Goal: Transaction & Acquisition: Purchase product/service

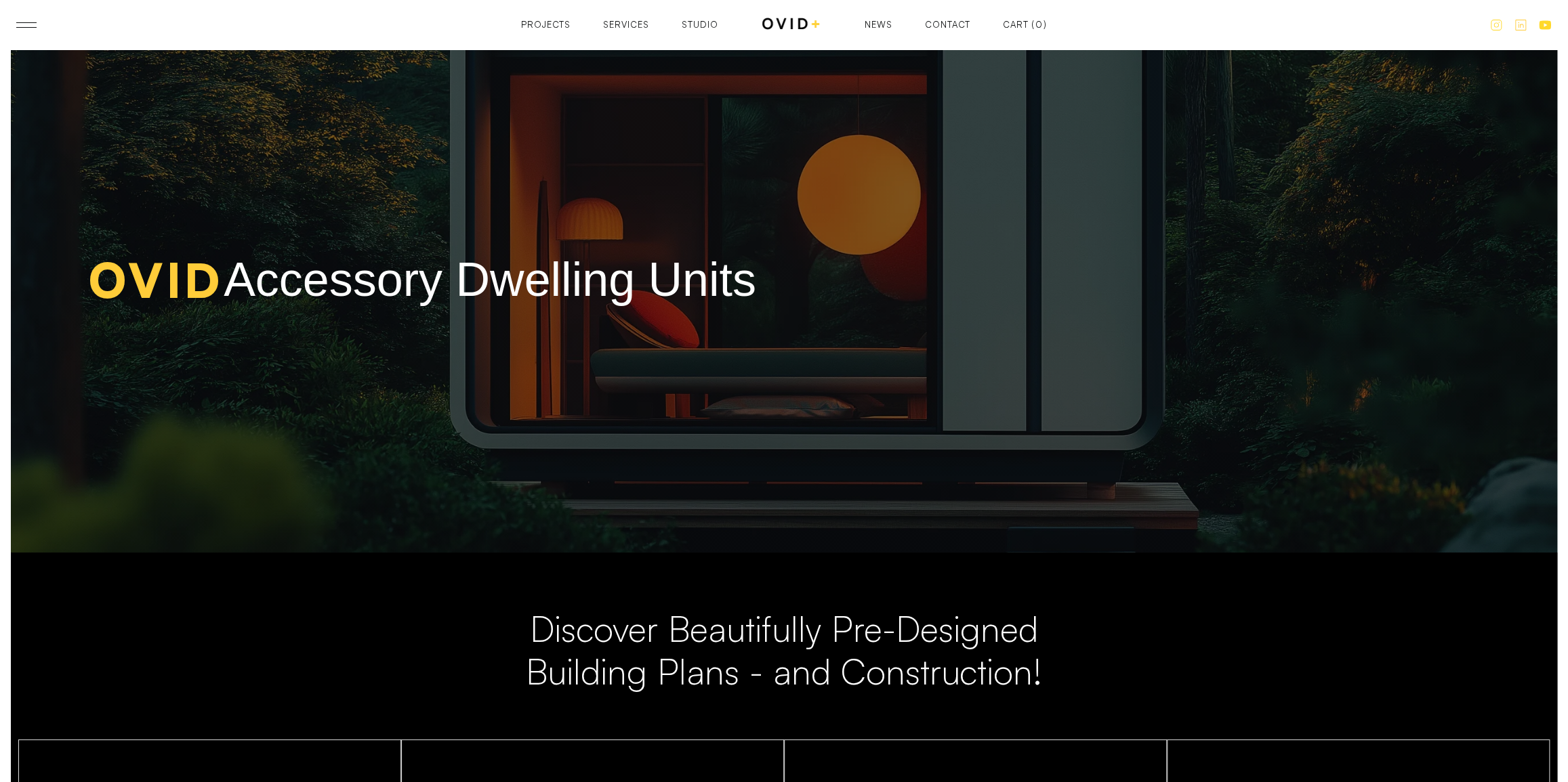
click at [553, 26] on div "Projects" at bounding box center [546, 24] width 50 height 9
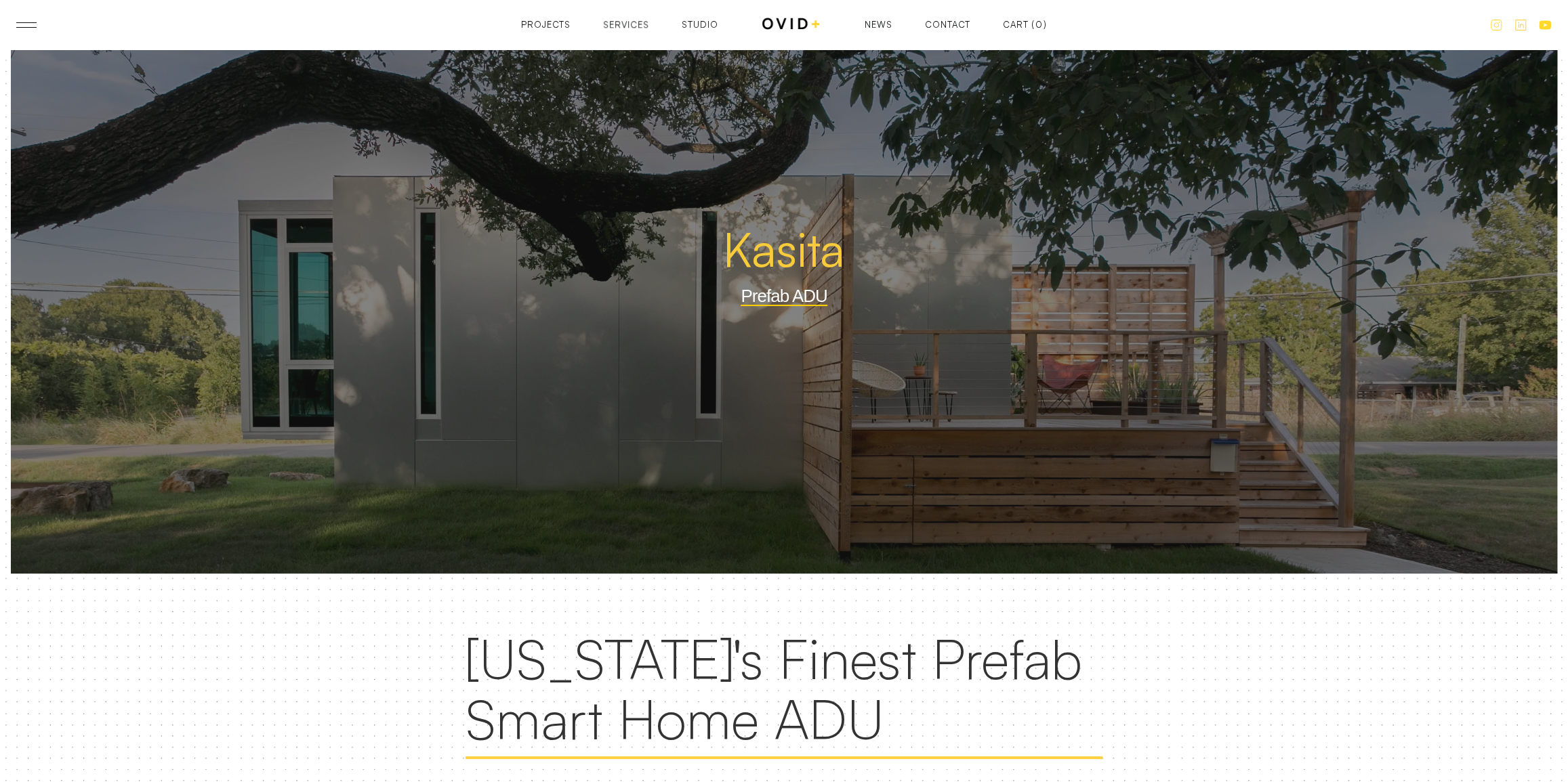
click at [611, 22] on div "Services" at bounding box center [626, 24] width 46 height 9
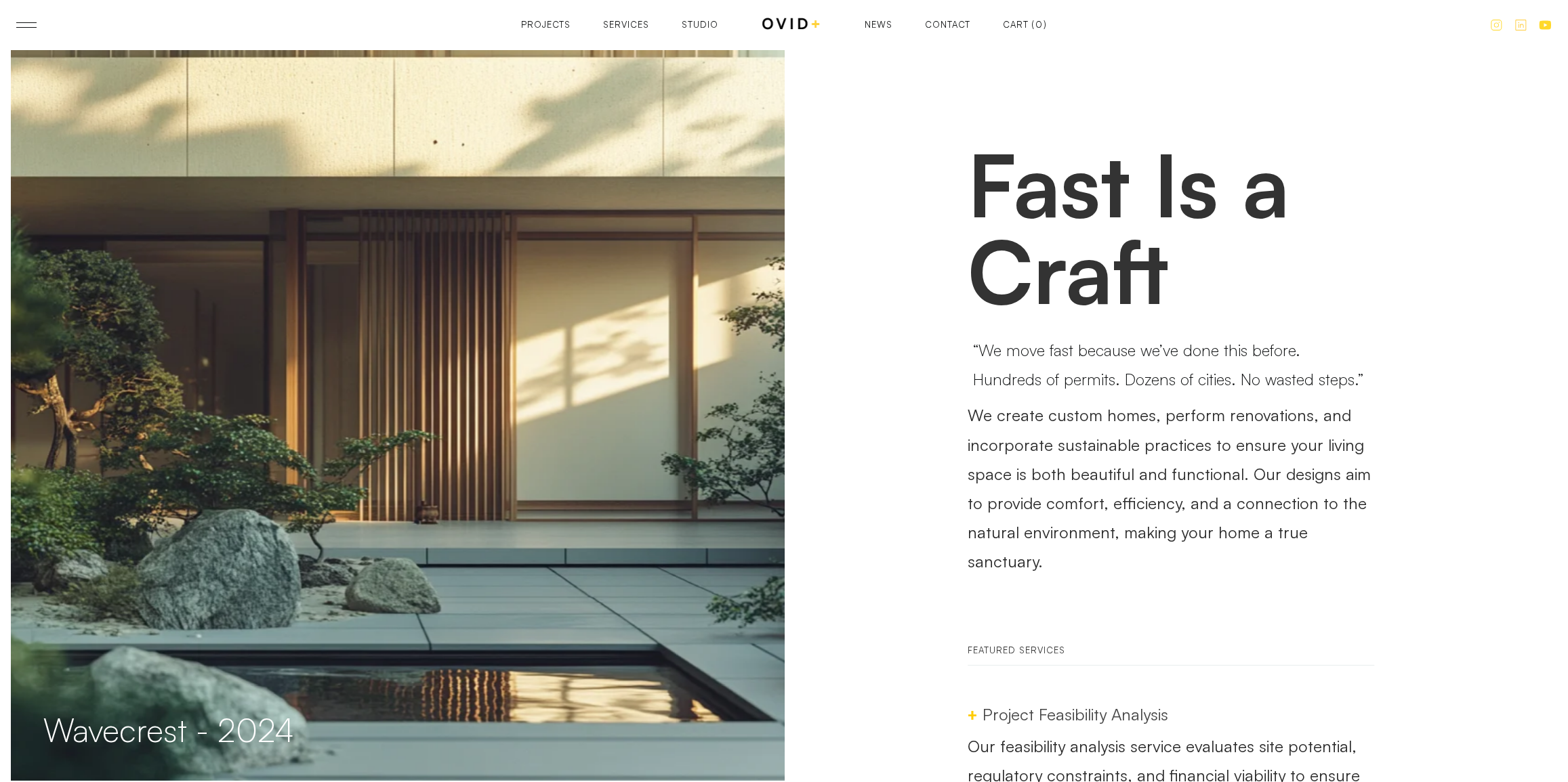
click at [700, 30] on div "Projects Projects Services Services Studio Studio News News Contact Contact Car…" at bounding box center [783, 25] width 526 height 17
click at [700, 19] on div "Projects Projects Services Services Studio Studio News News Contact Contact Car…" at bounding box center [783, 25] width 526 height 17
click at [690, 25] on div "Studio" at bounding box center [700, 24] width 36 height 9
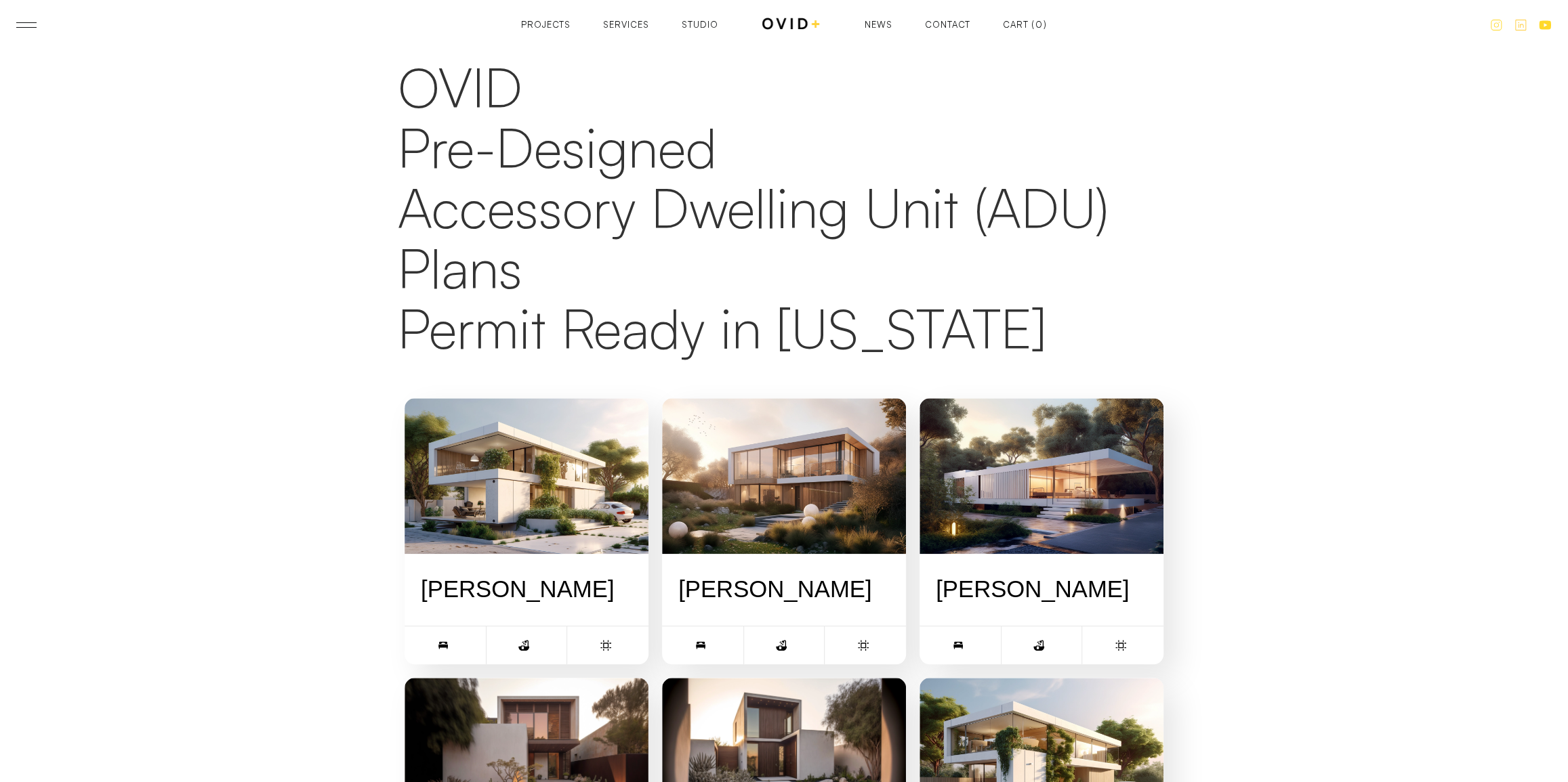
scroll to position [820, 0]
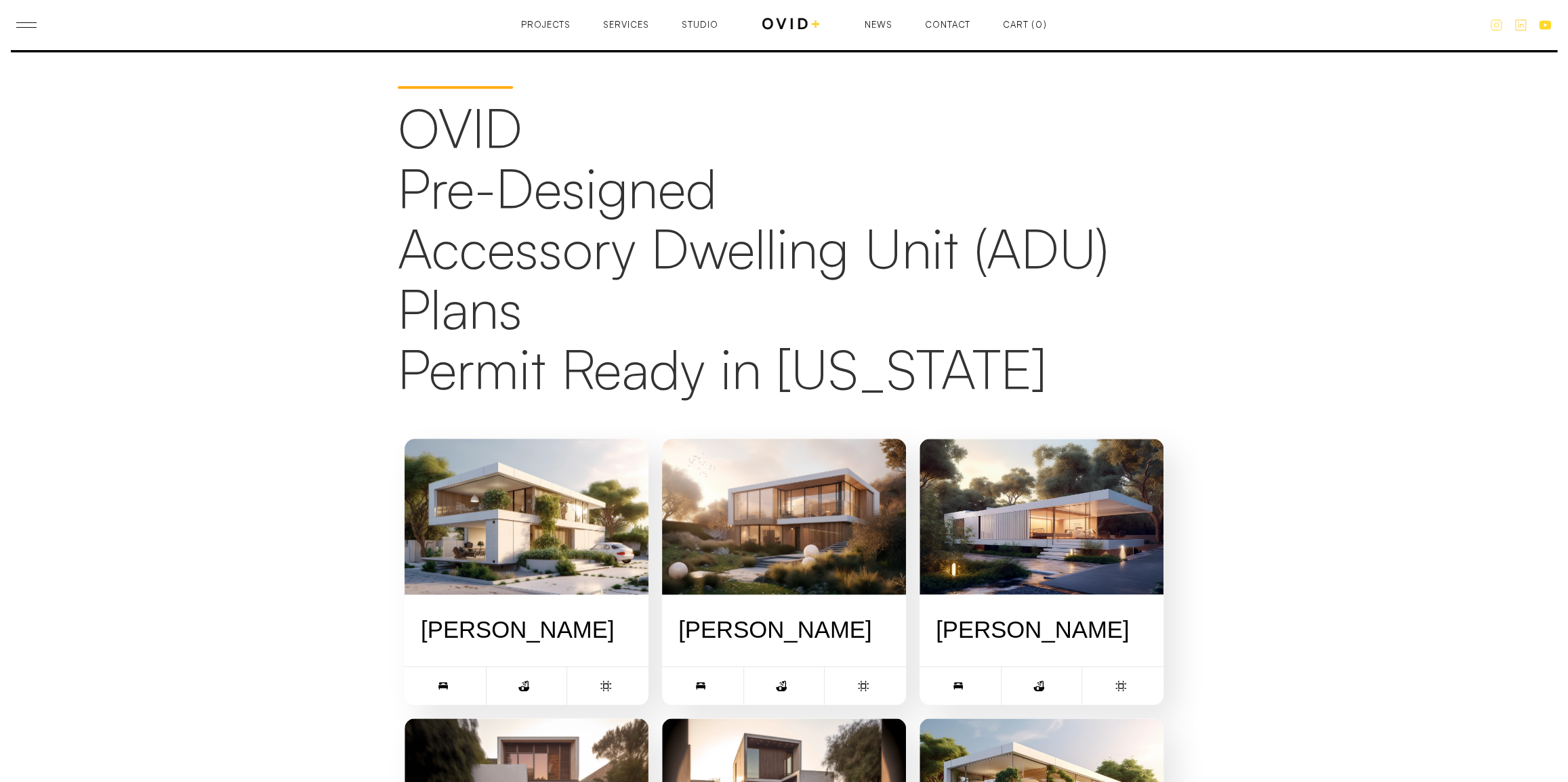
click at [800, 23] on img at bounding box center [791, 25] width 60 height 17
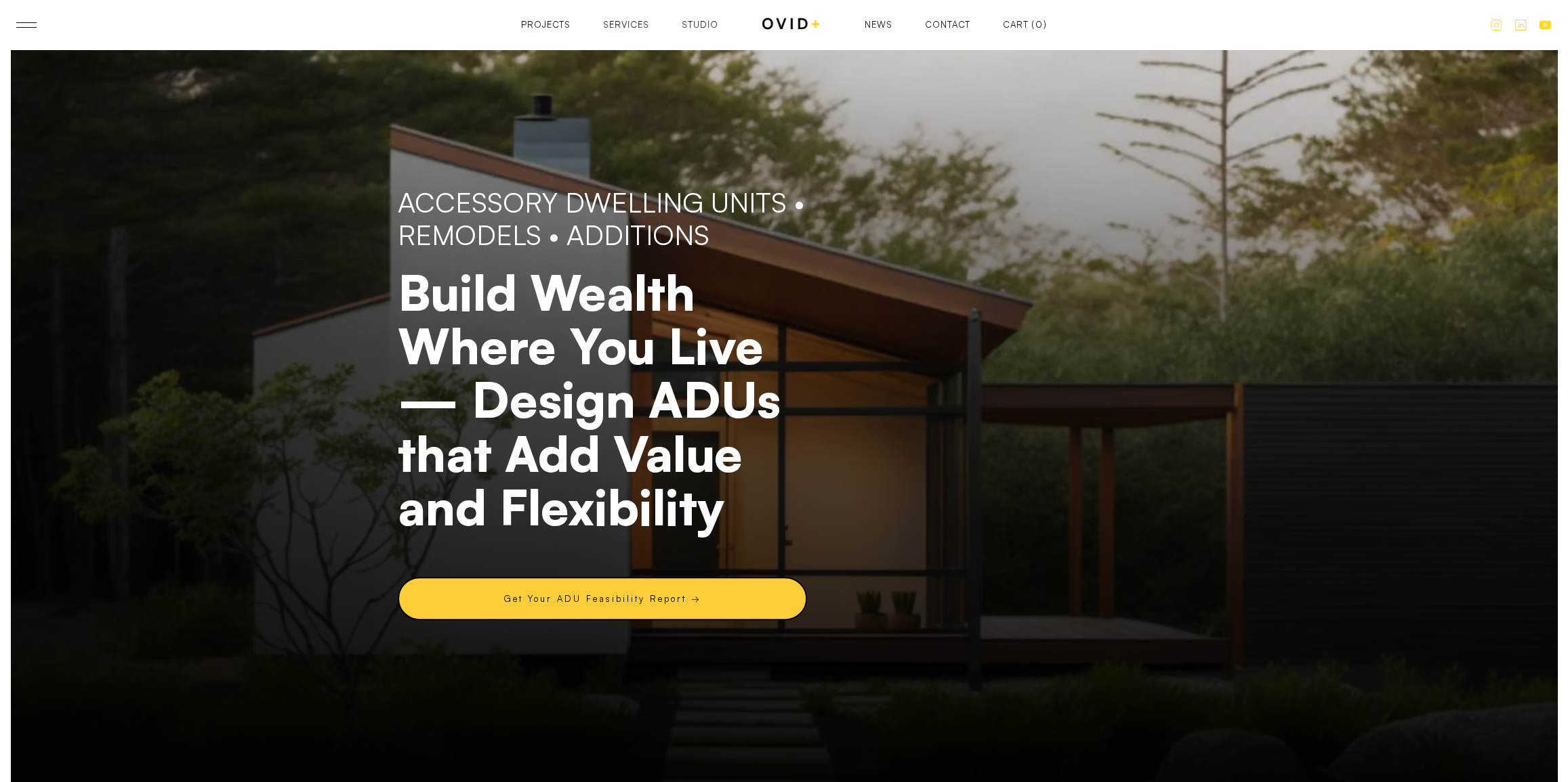
click at [704, 25] on div "Studio" at bounding box center [700, 24] width 36 height 9
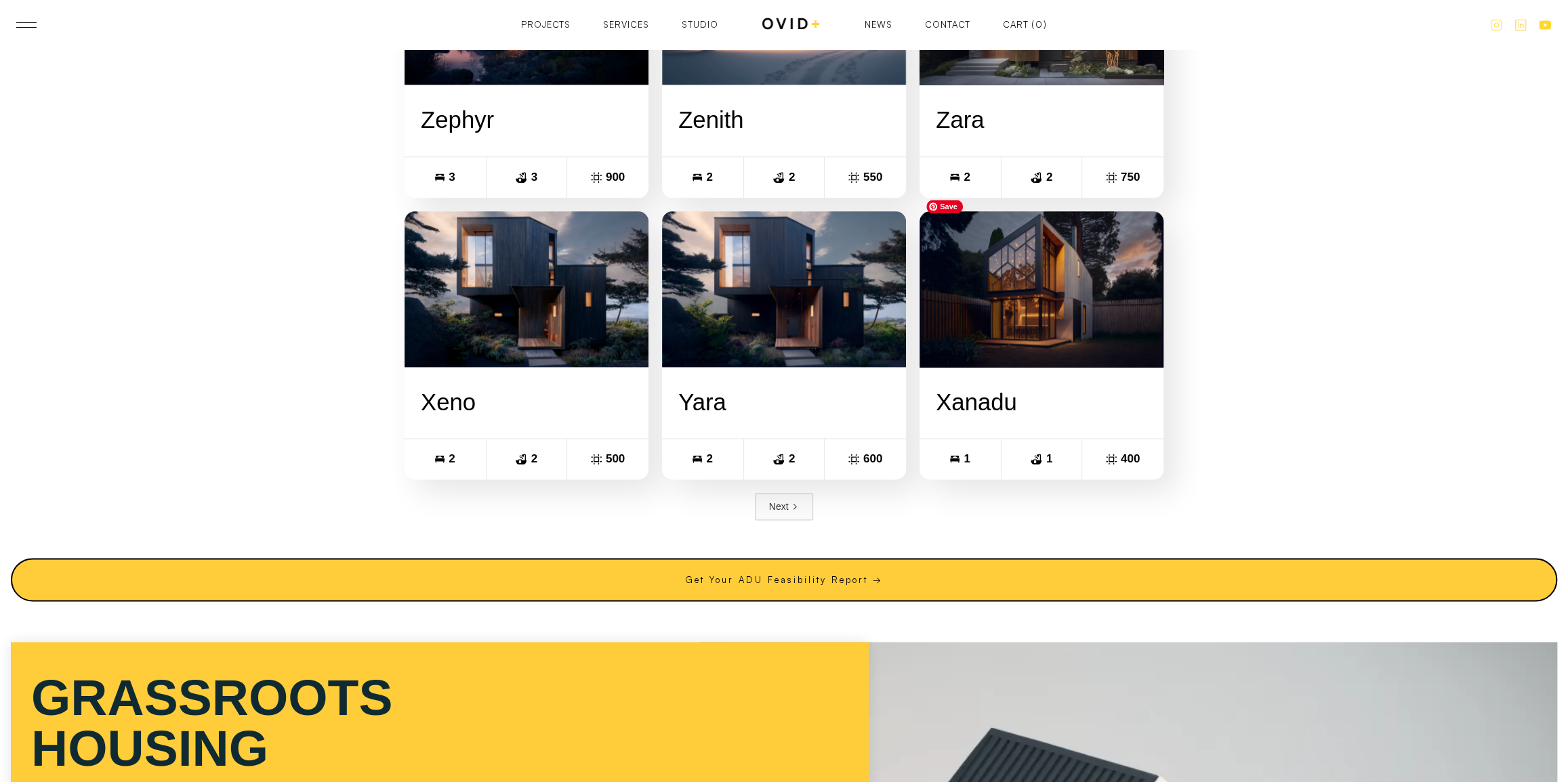
scroll to position [1334, 0]
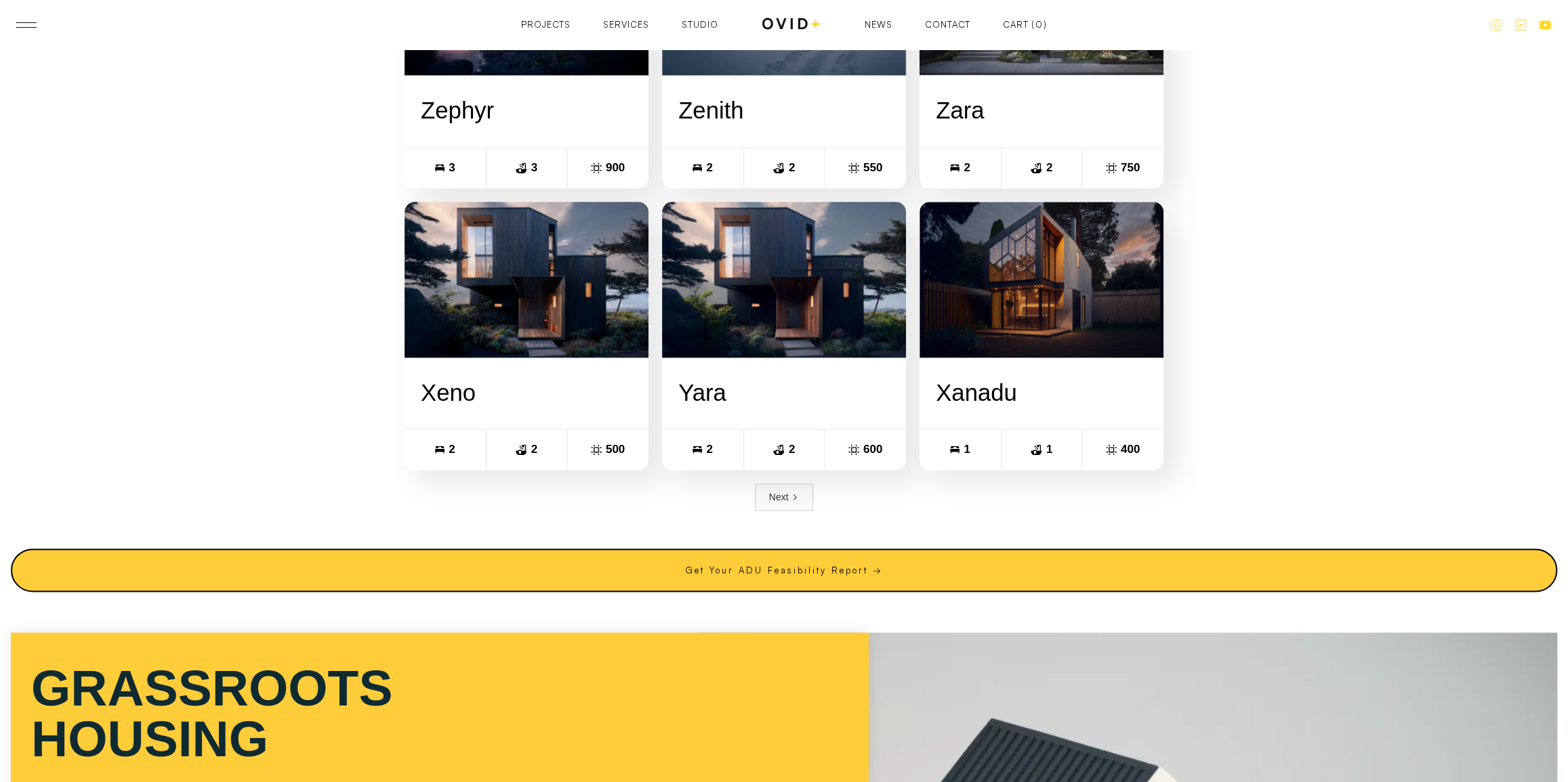
click at [780, 490] on div "Next" at bounding box center [779, 497] width 19 height 14
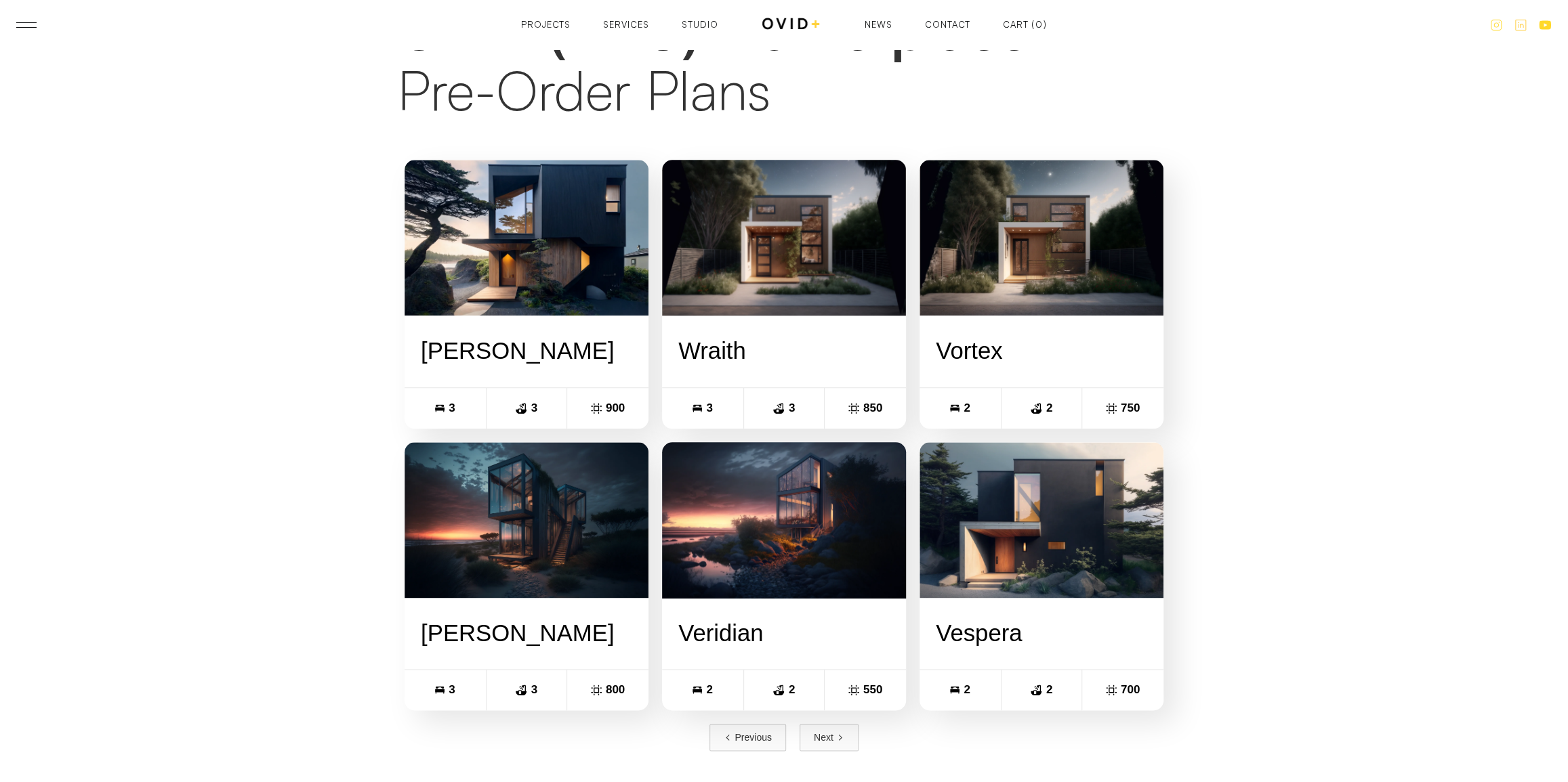
scroll to position [1129, 0]
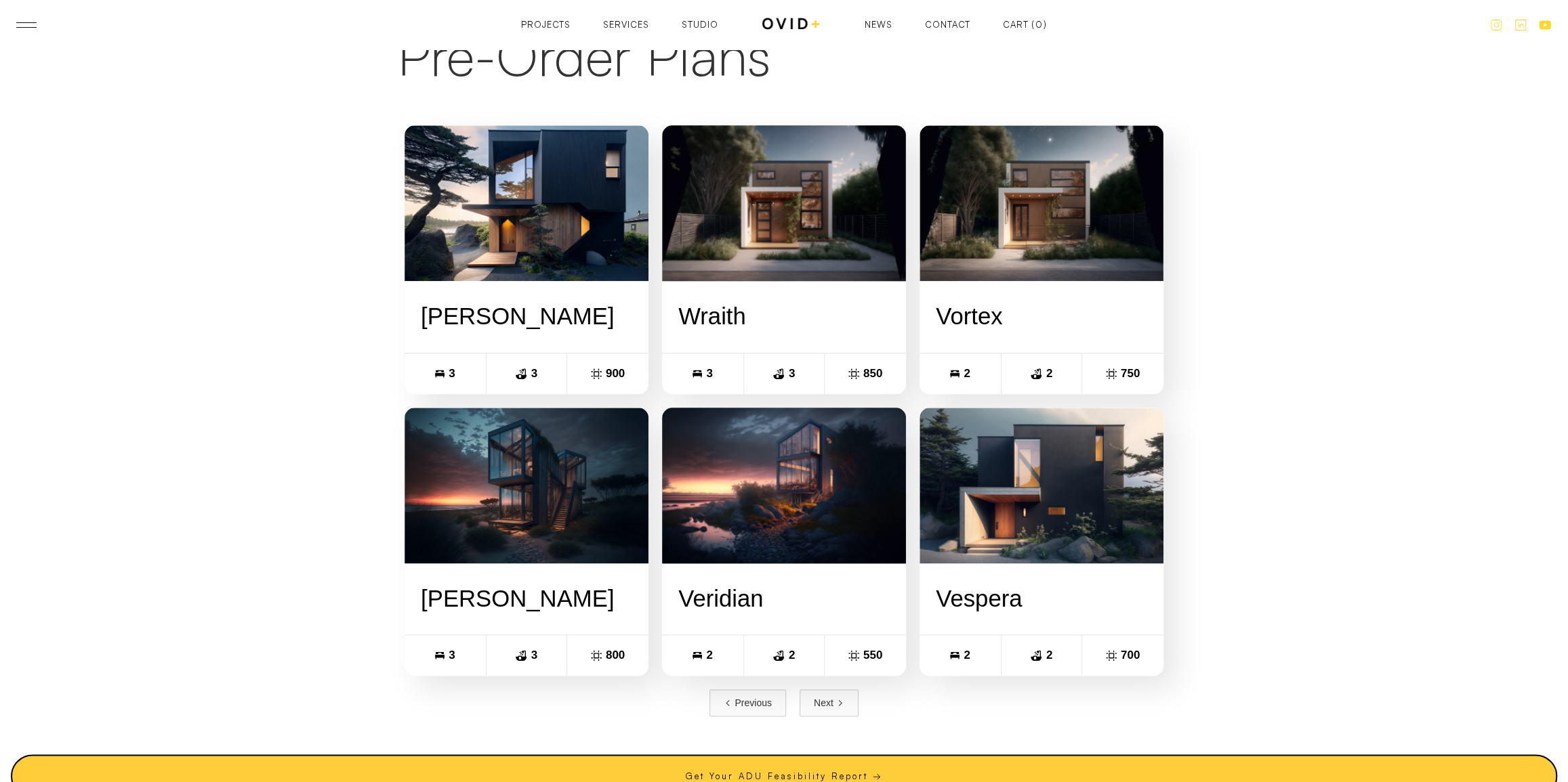
click at [837, 699] on icon "Next Page" at bounding box center [840, 703] width 9 height 9
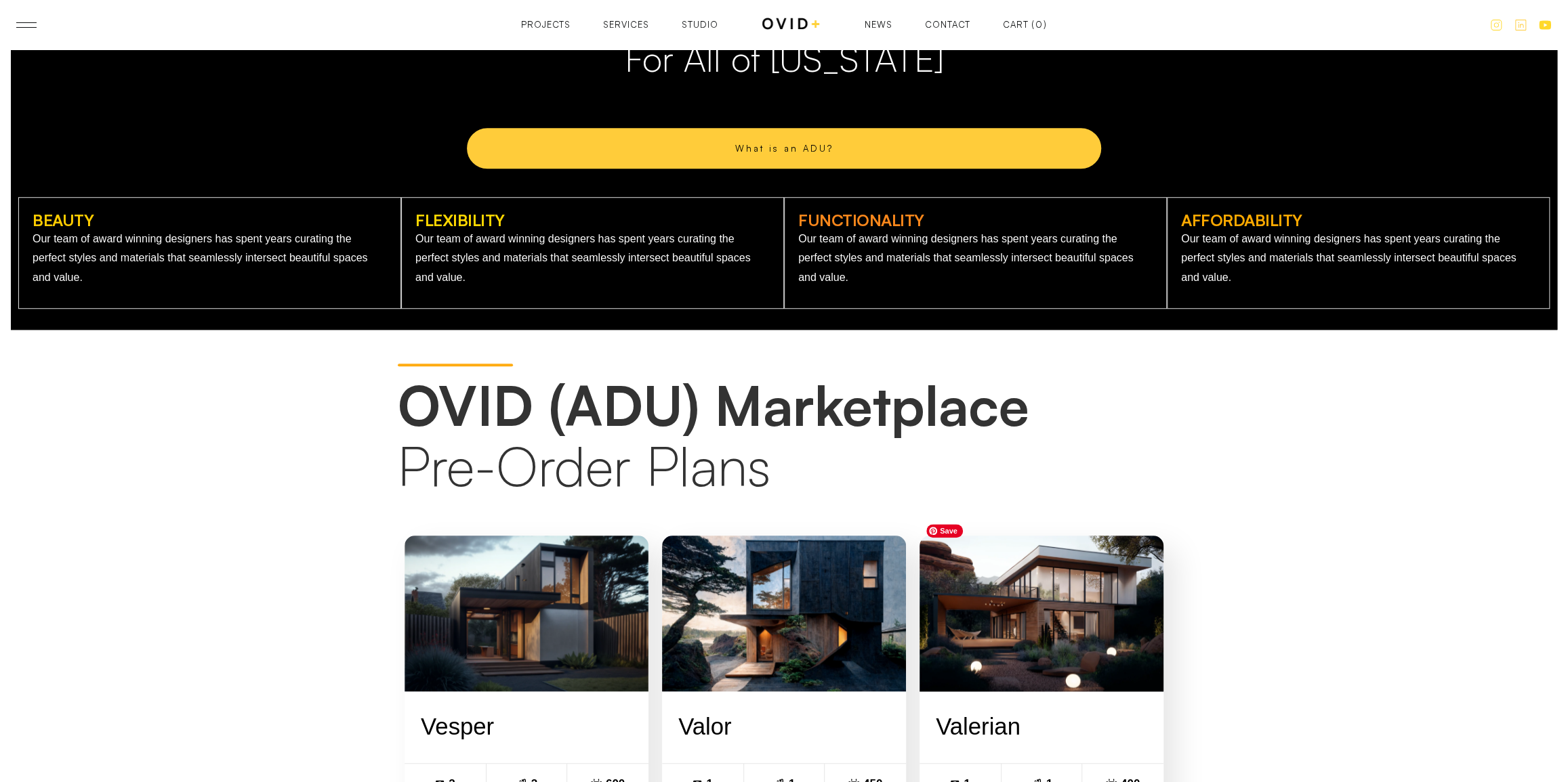
scroll to position [1026, 0]
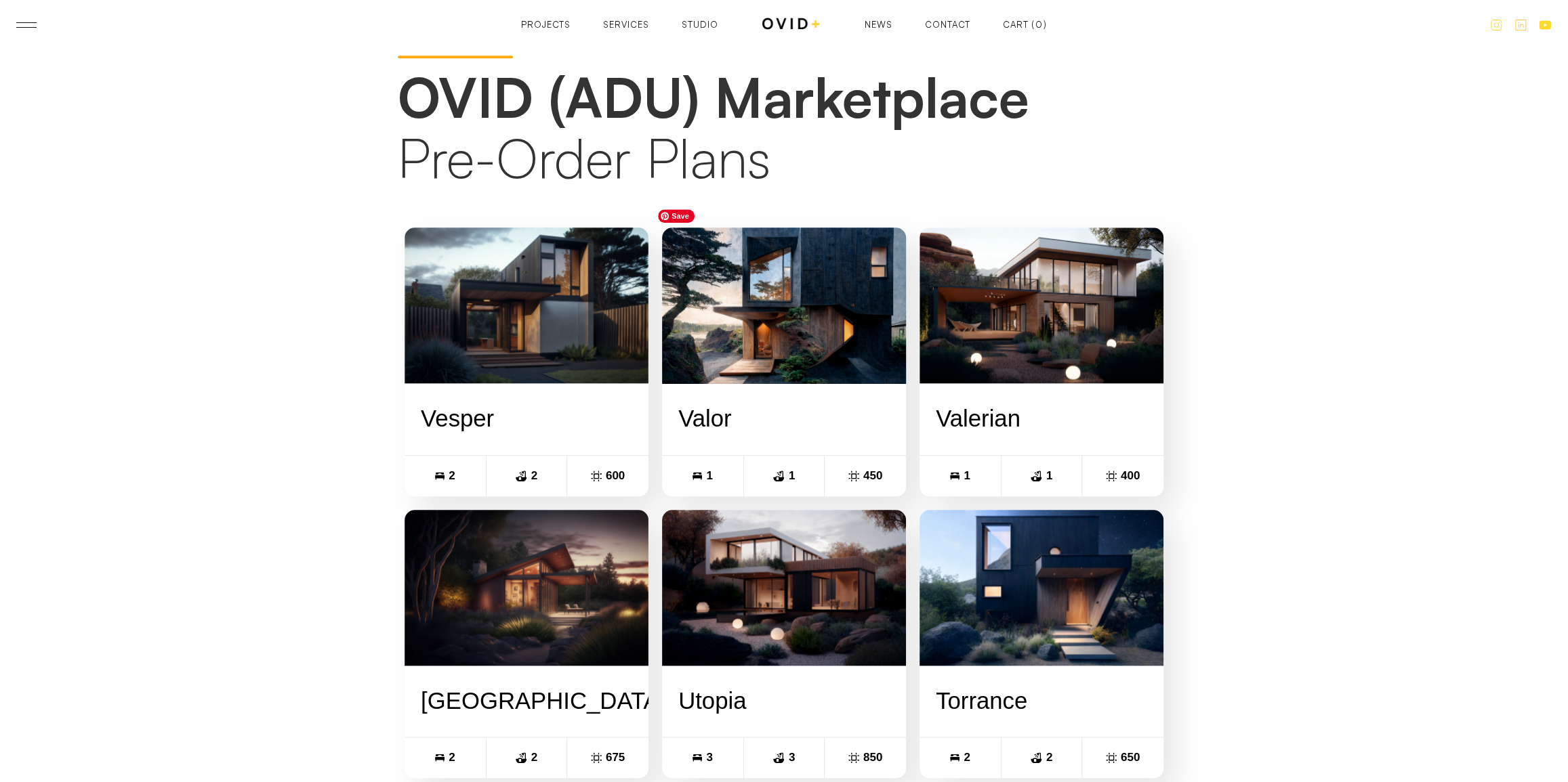
click at [742, 330] on img at bounding box center [784, 306] width 269 height 172
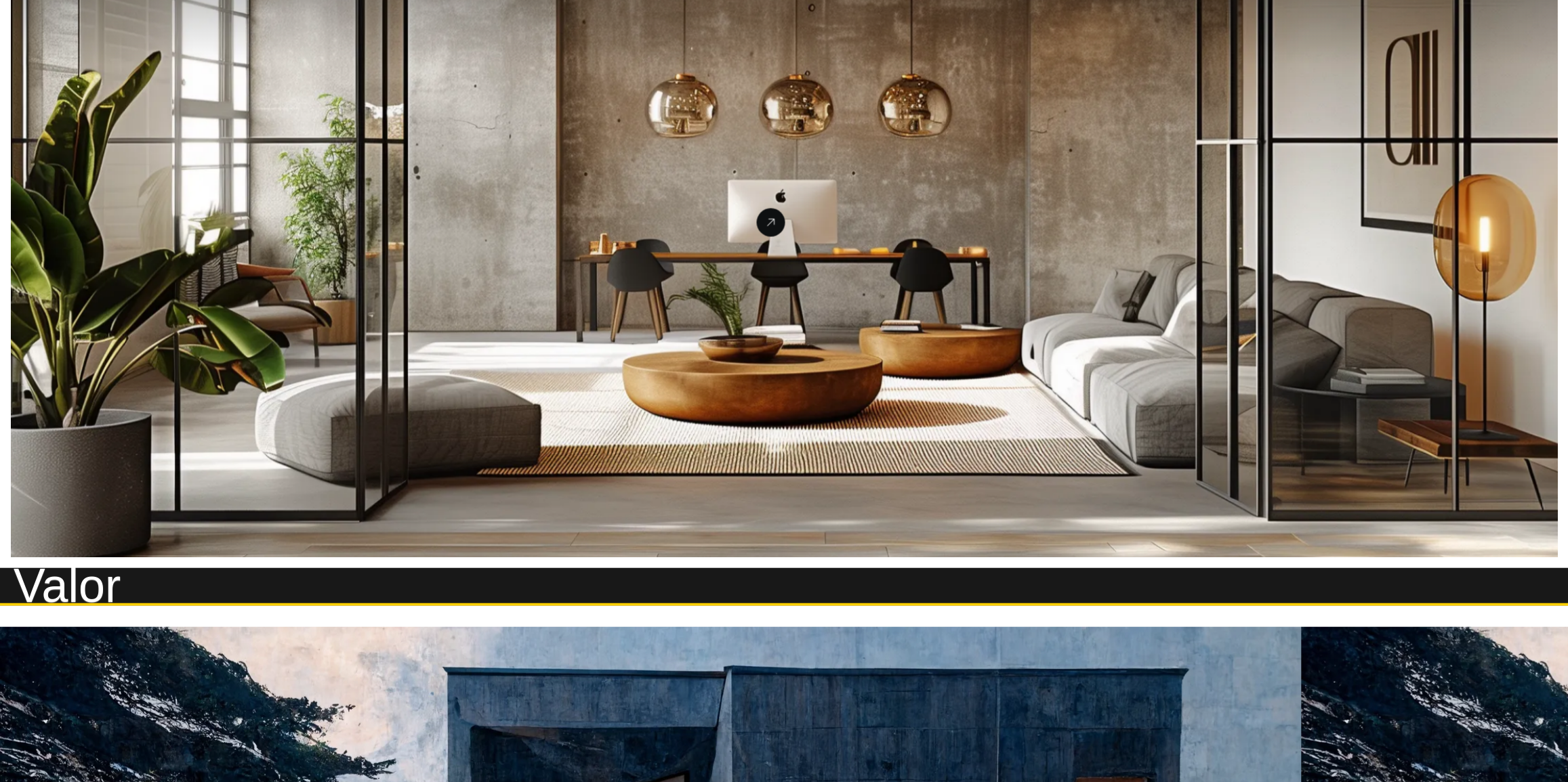
scroll to position [2360, 0]
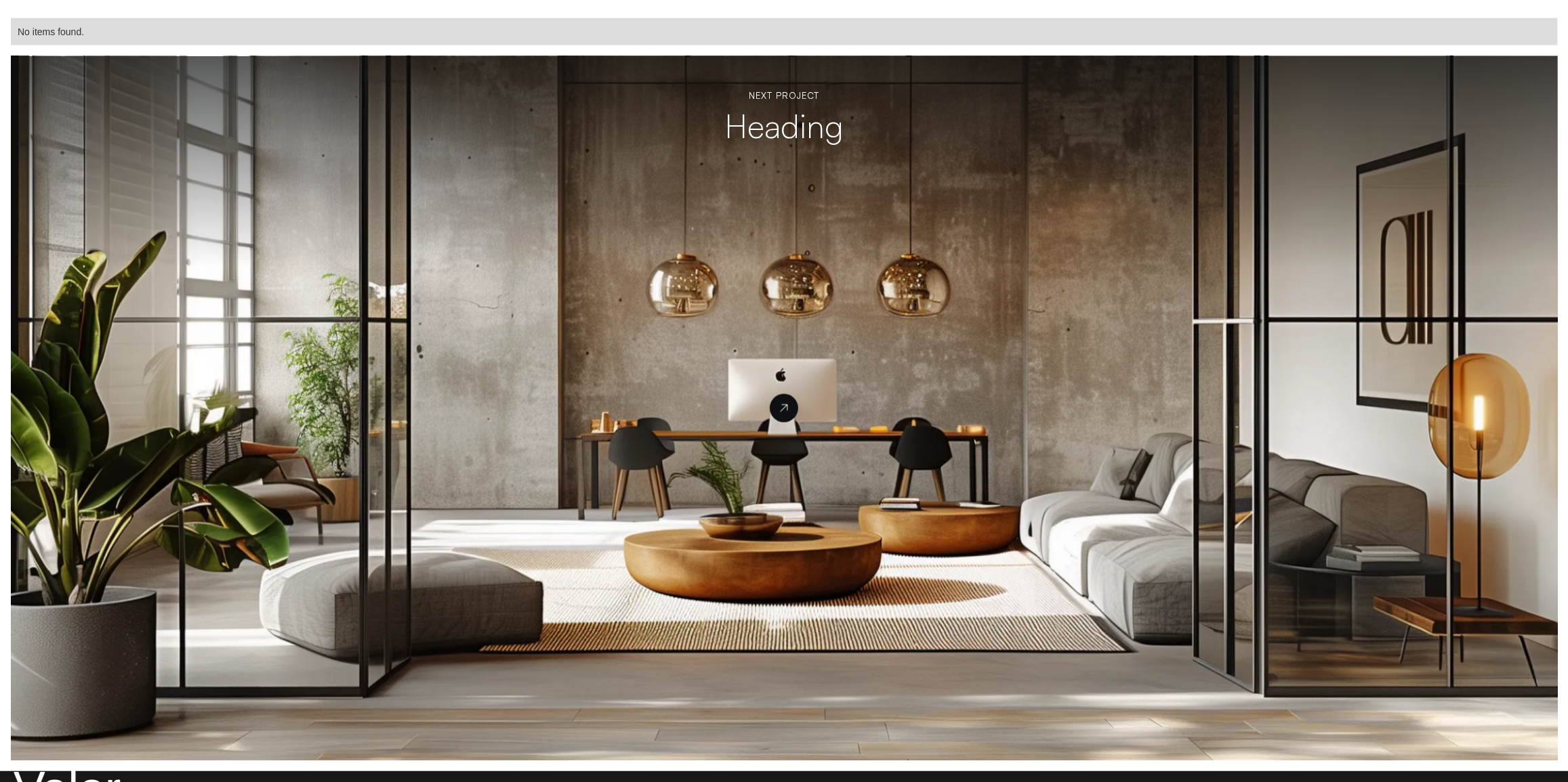
click at [777, 411] on icon at bounding box center [784, 408] width 14 height 14
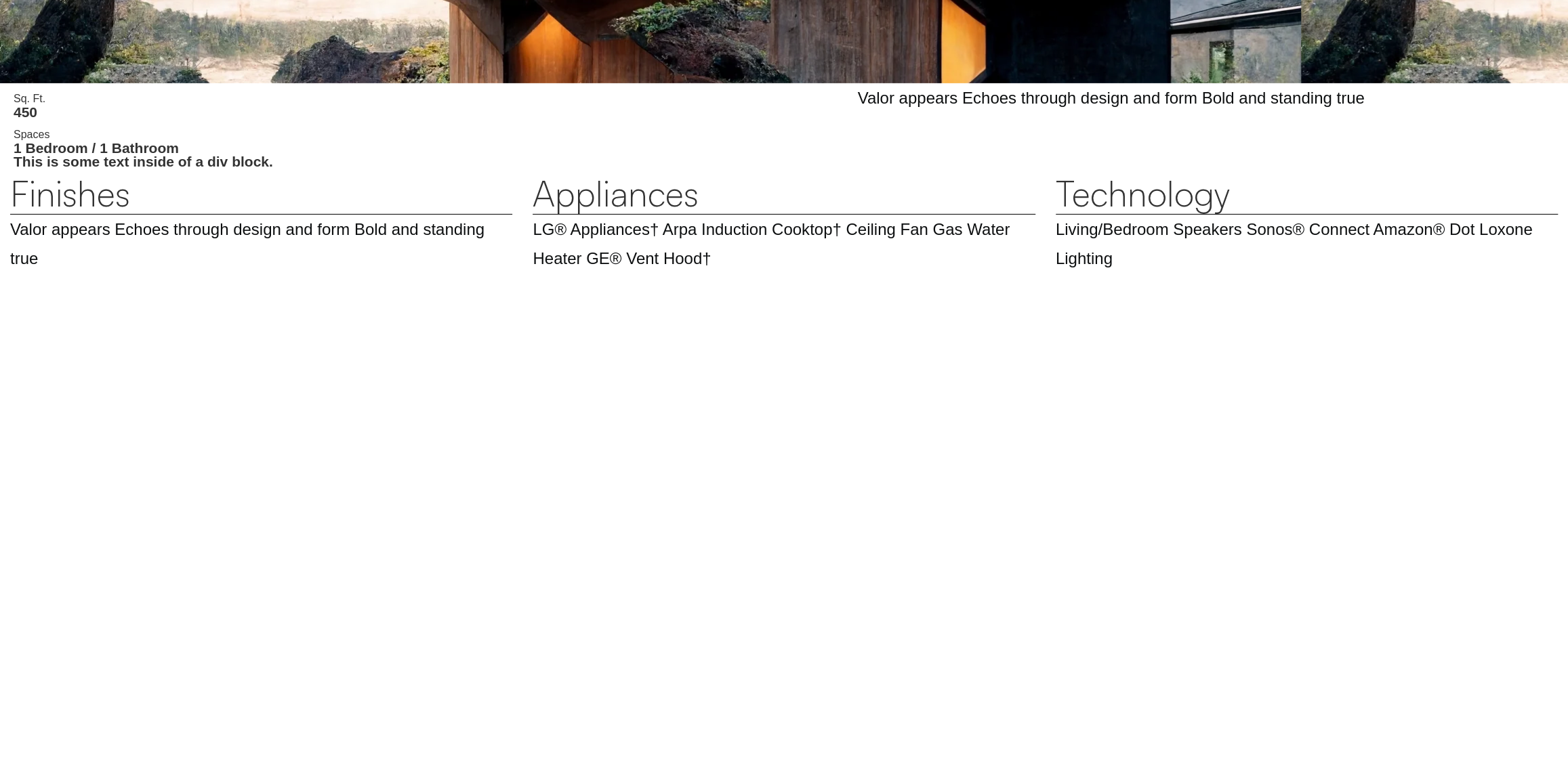
scroll to position [4082, 0]
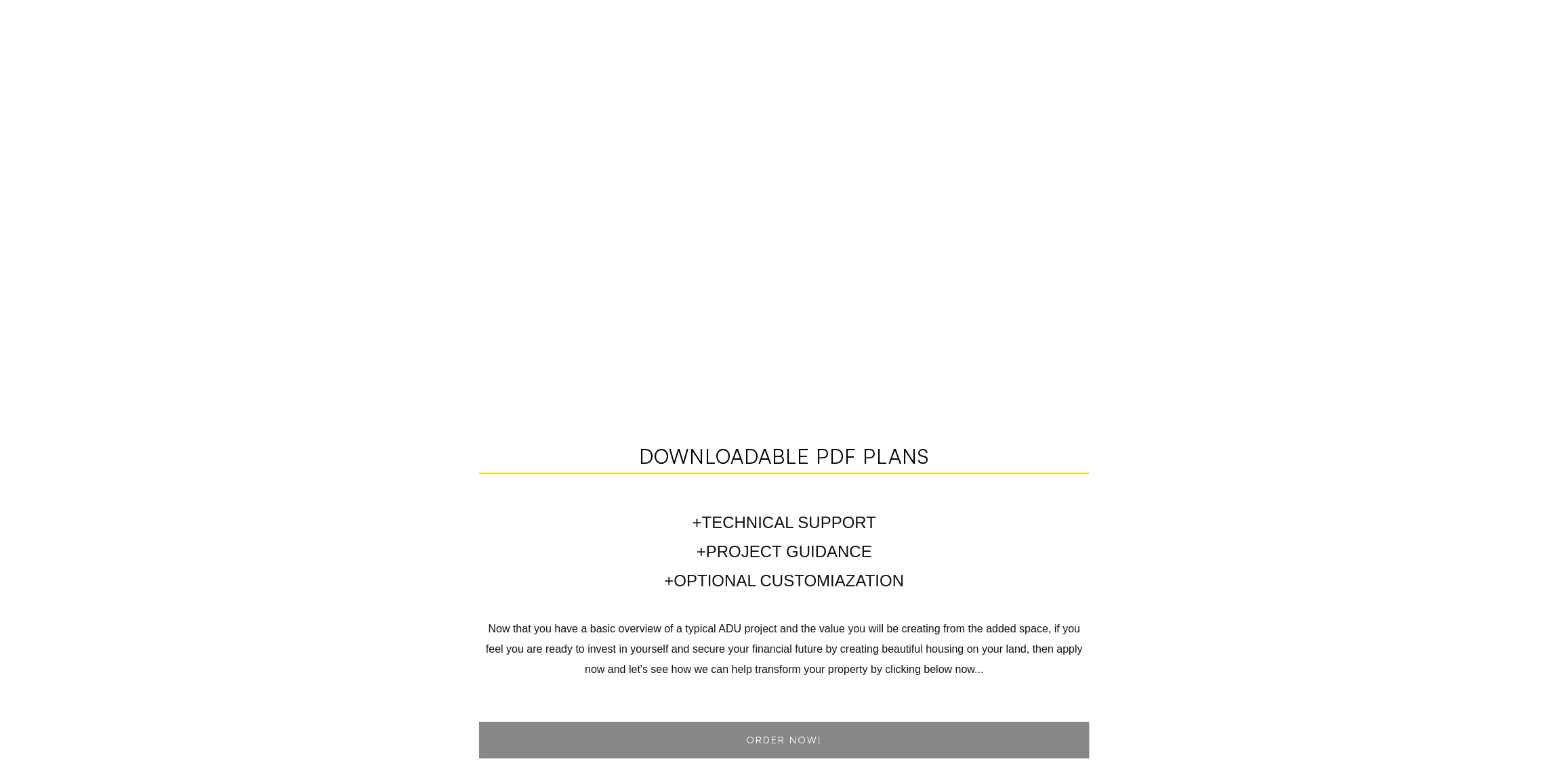
click at [793, 740] on link "ORDER NOW!" at bounding box center [784, 739] width 610 height 36
